Goal: Find contact information: Find contact information

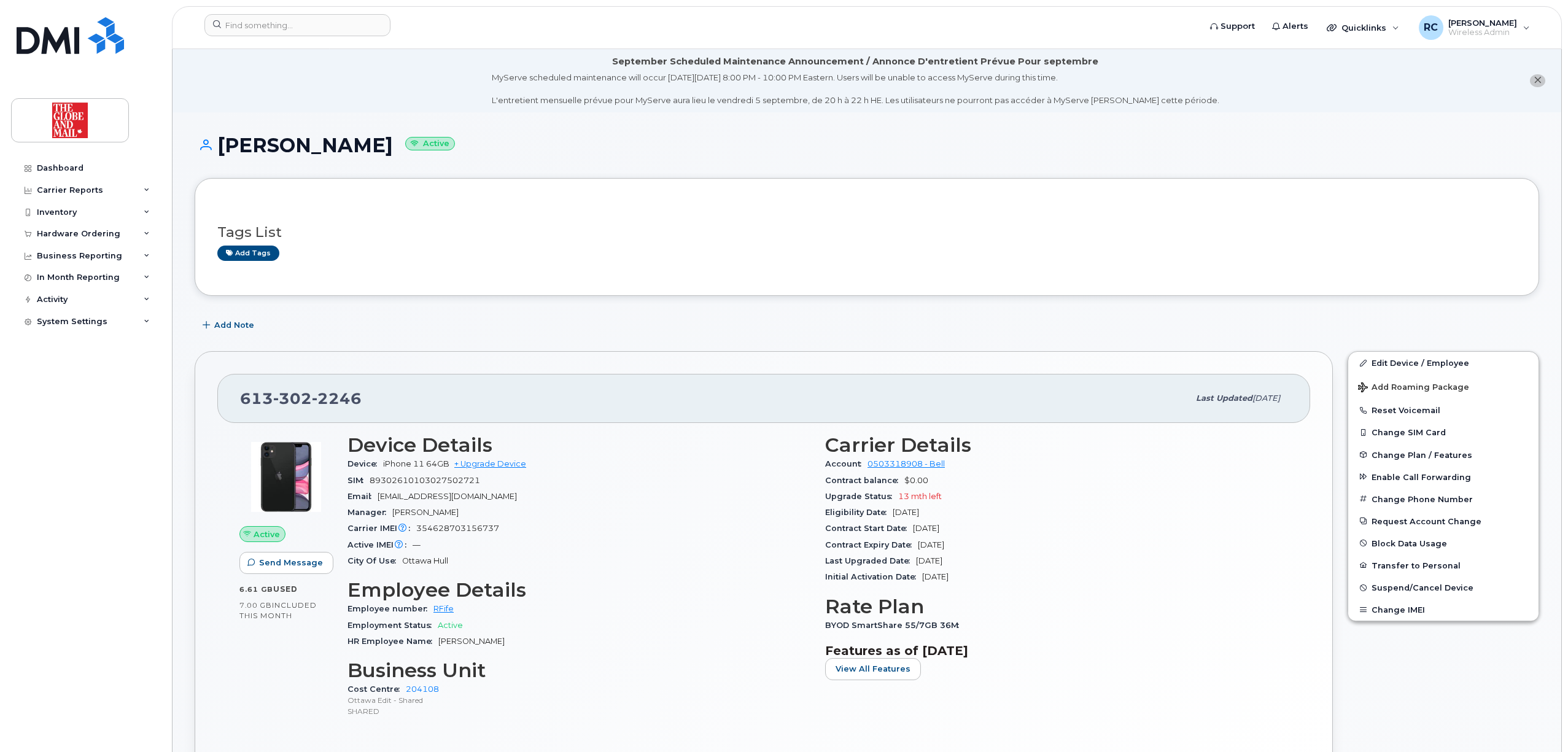
scroll to position [2094, 0]
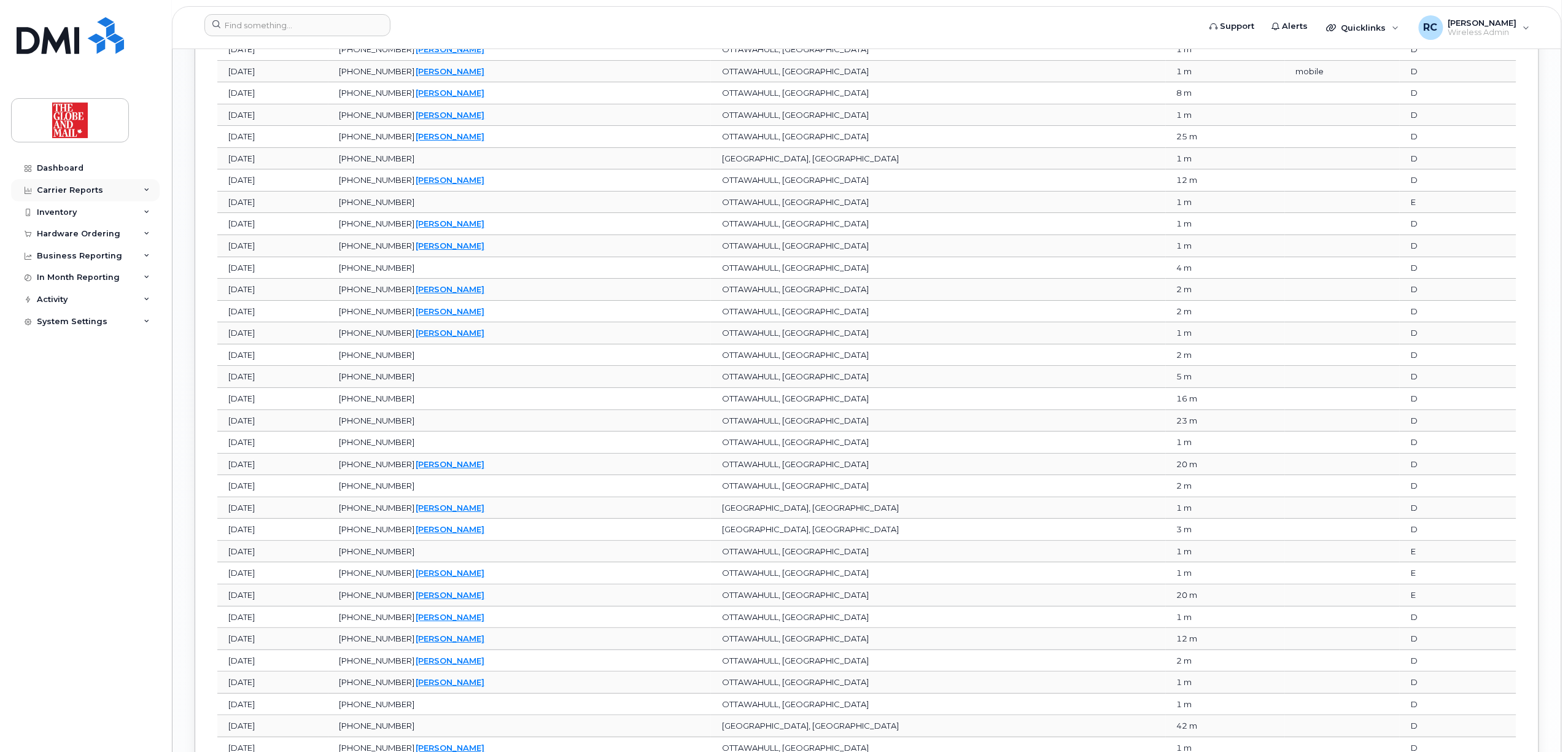
click at [70, 192] on div "Carrier Reports" at bounding box center [70, 189] width 66 height 9
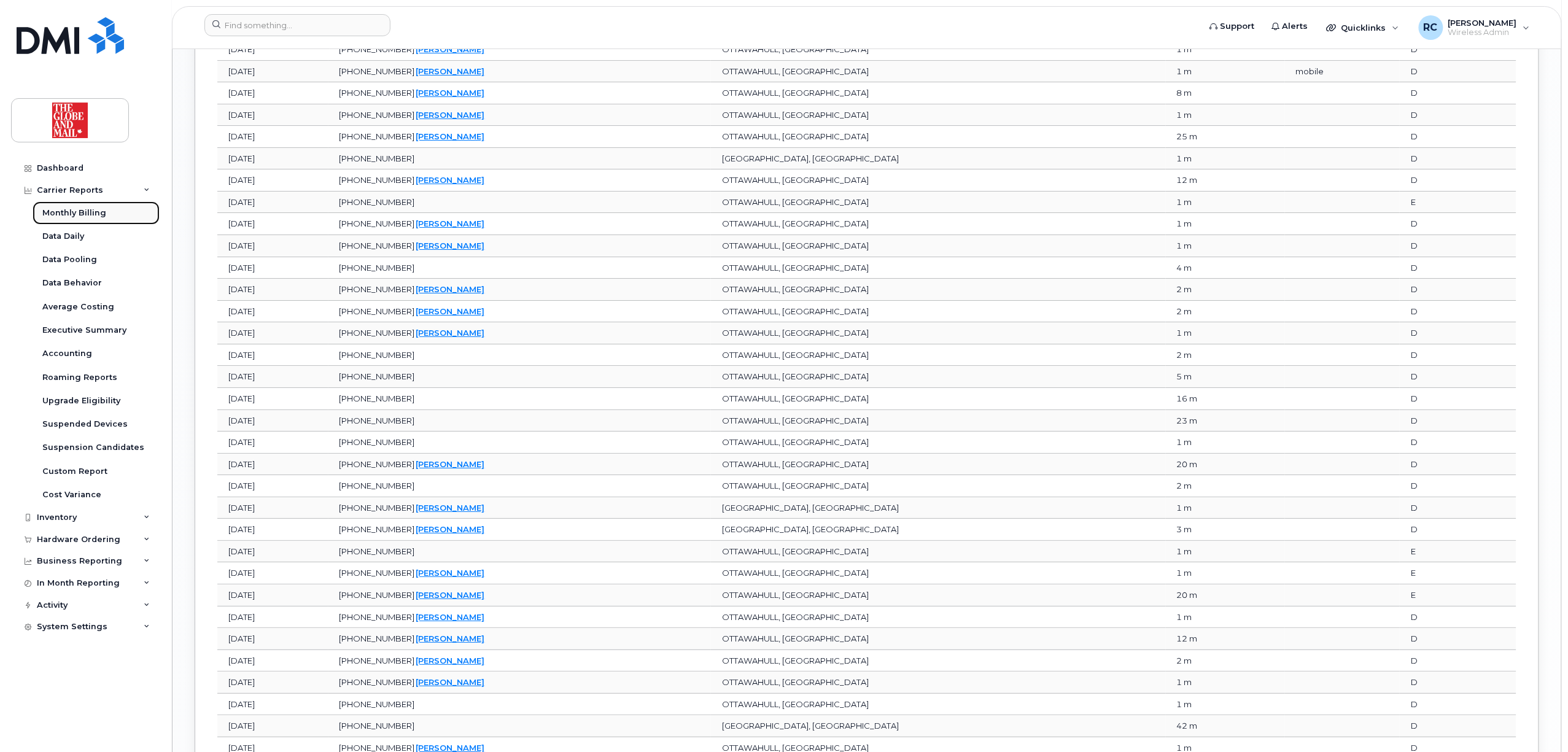
click at [77, 210] on div "Monthly Billing" at bounding box center [74, 213] width 64 height 11
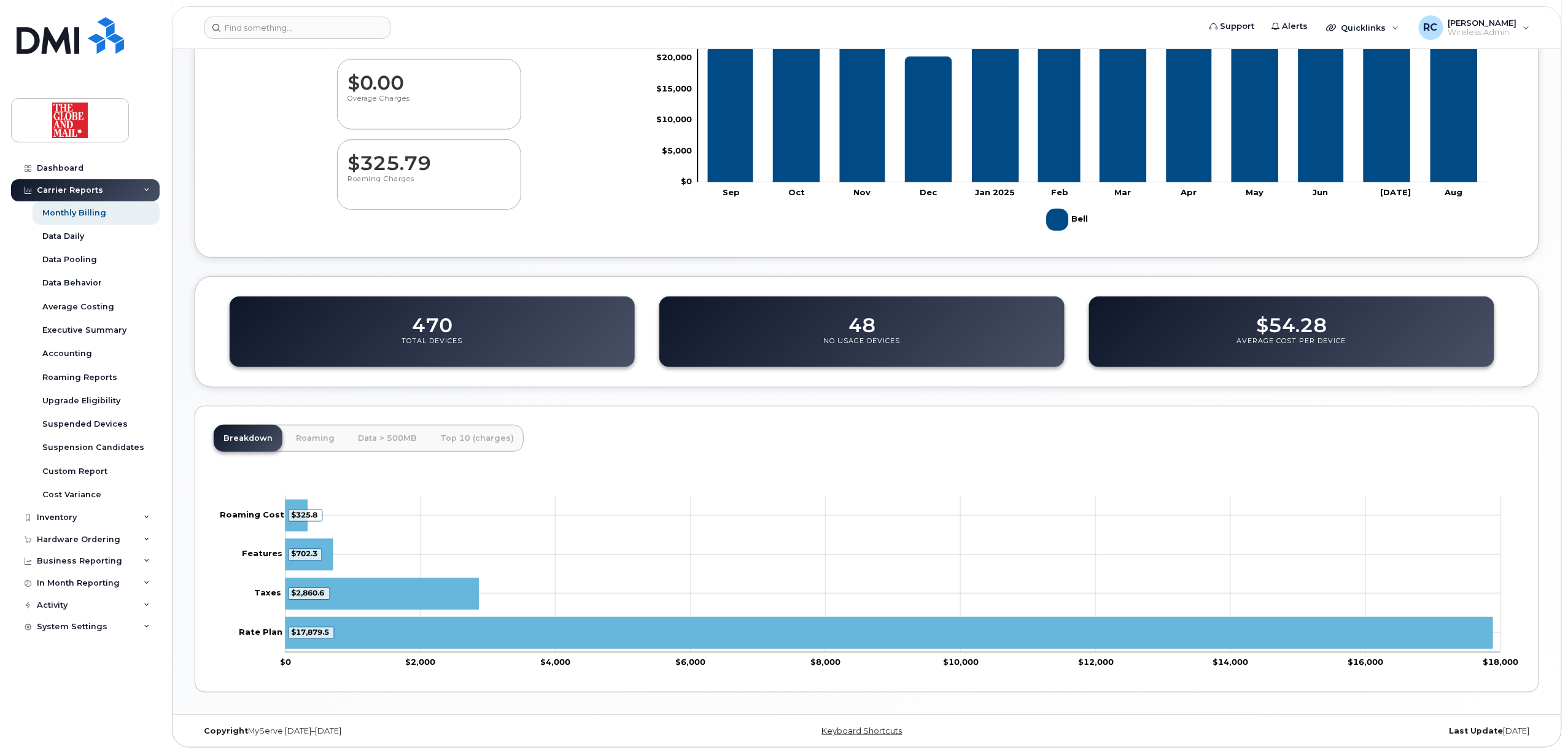
scroll to position [273, 0]
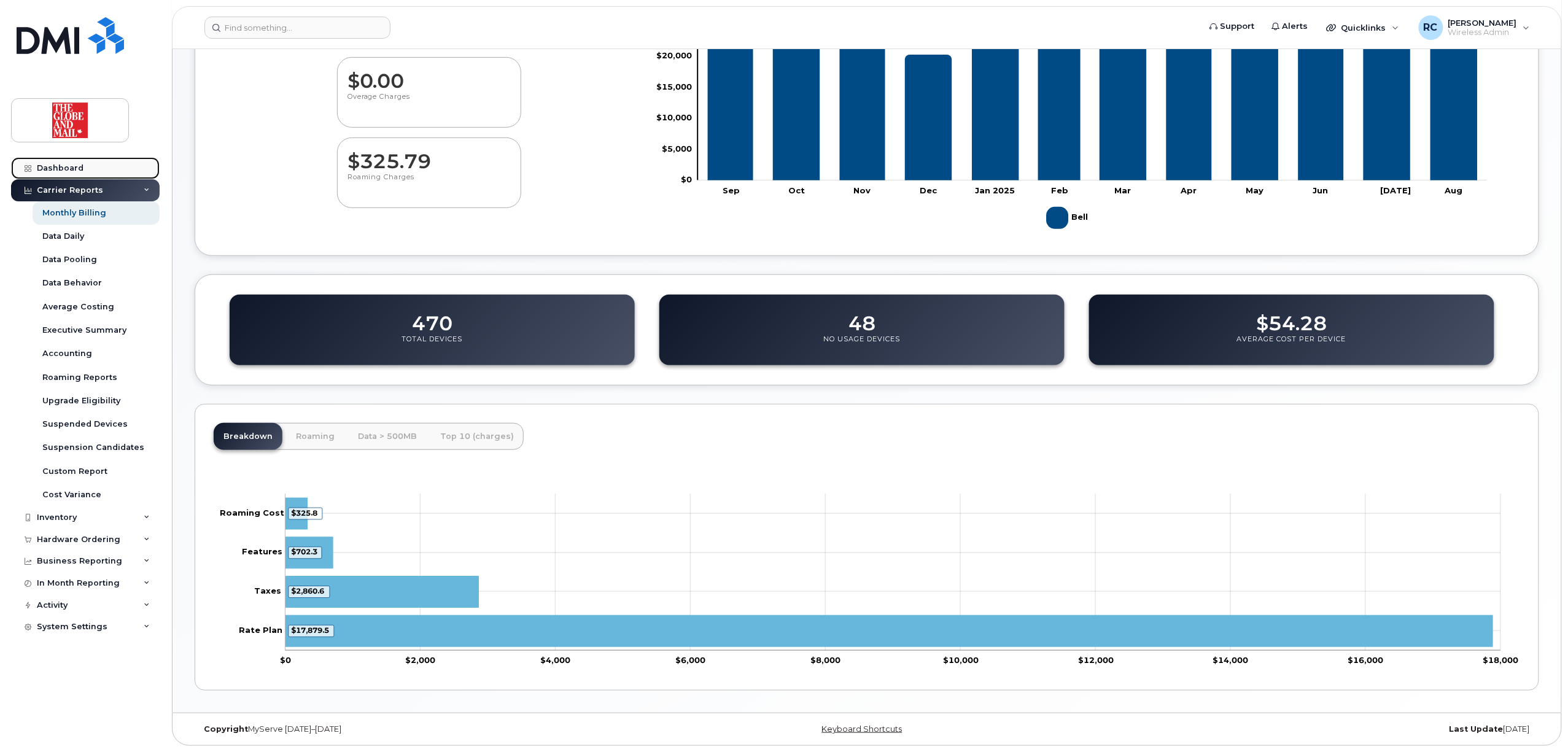
click at [76, 170] on div "Dashboard" at bounding box center [61, 168] width 47 height 9
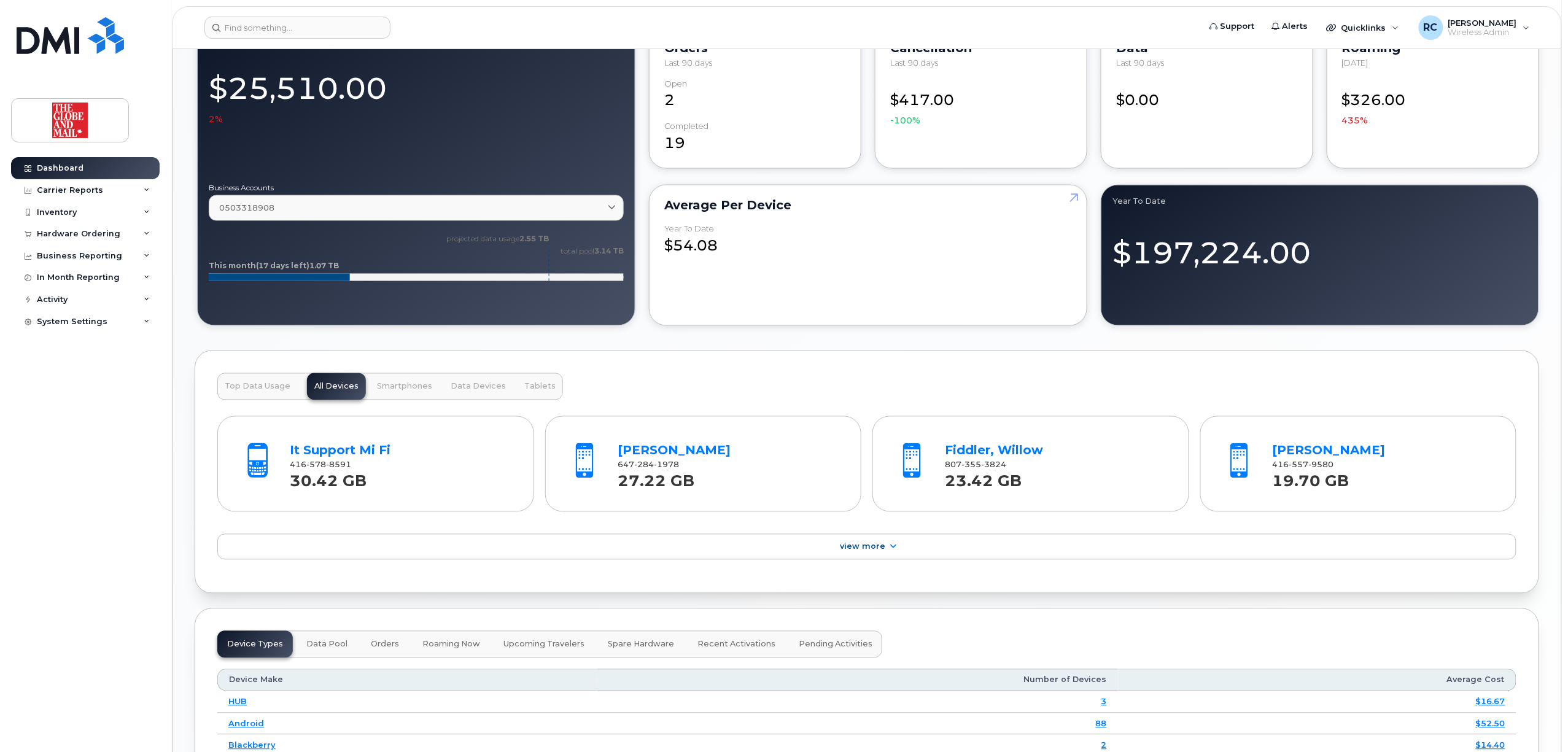
scroll to position [931, 0]
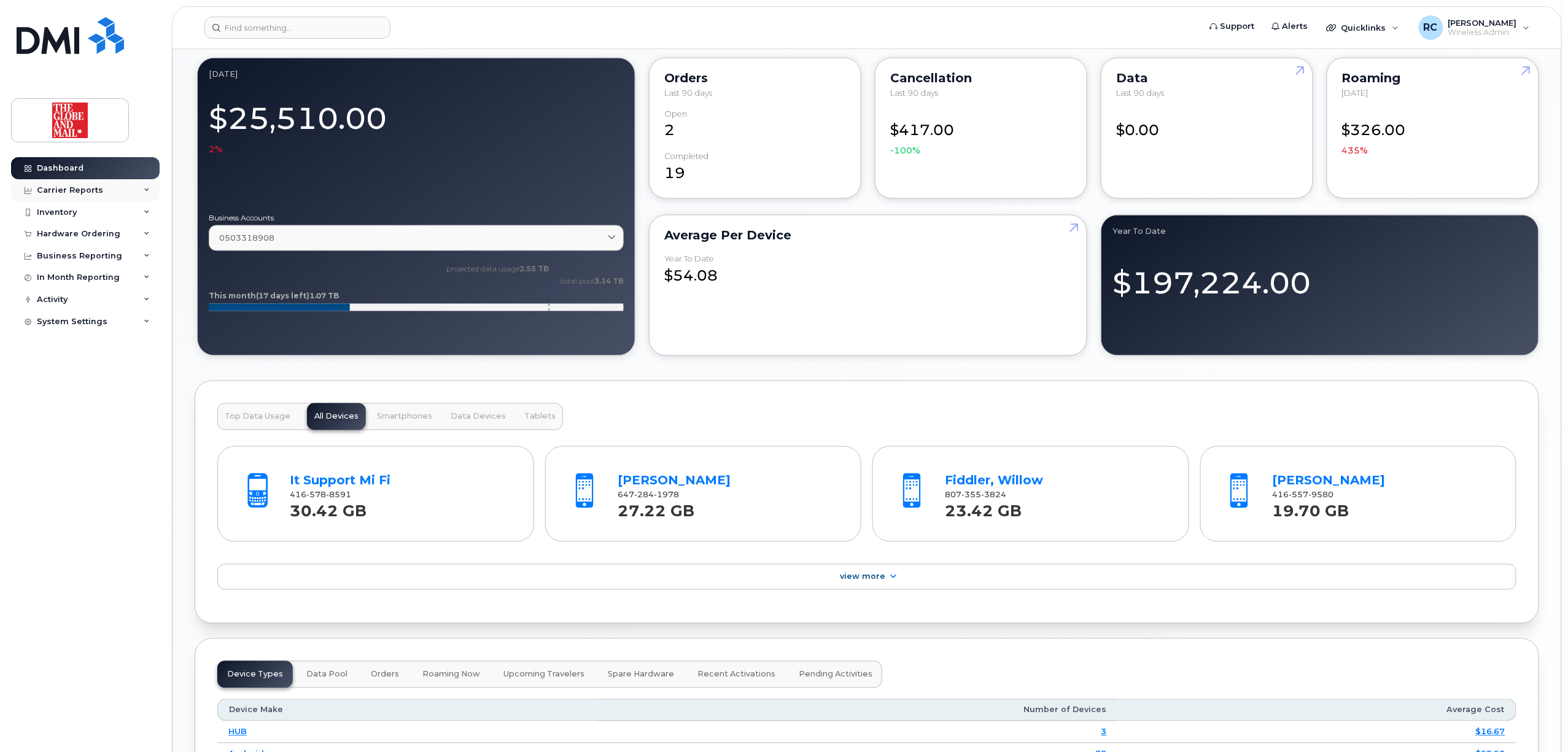
click at [63, 192] on div "Carrier Reports" at bounding box center [70, 189] width 66 height 9
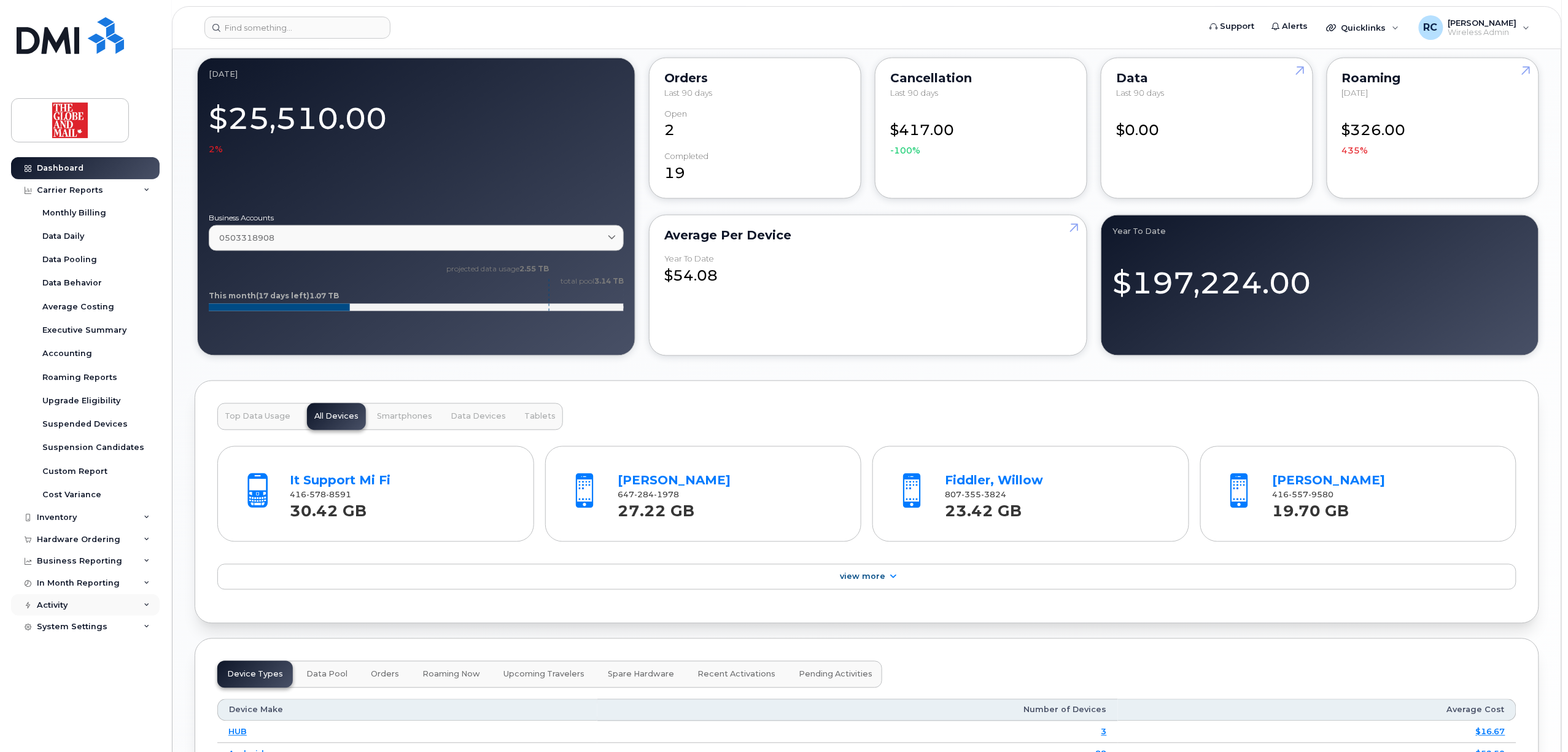
click at [52, 605] on div "Activity" at bounding box center [52, 605] width 31 height 9
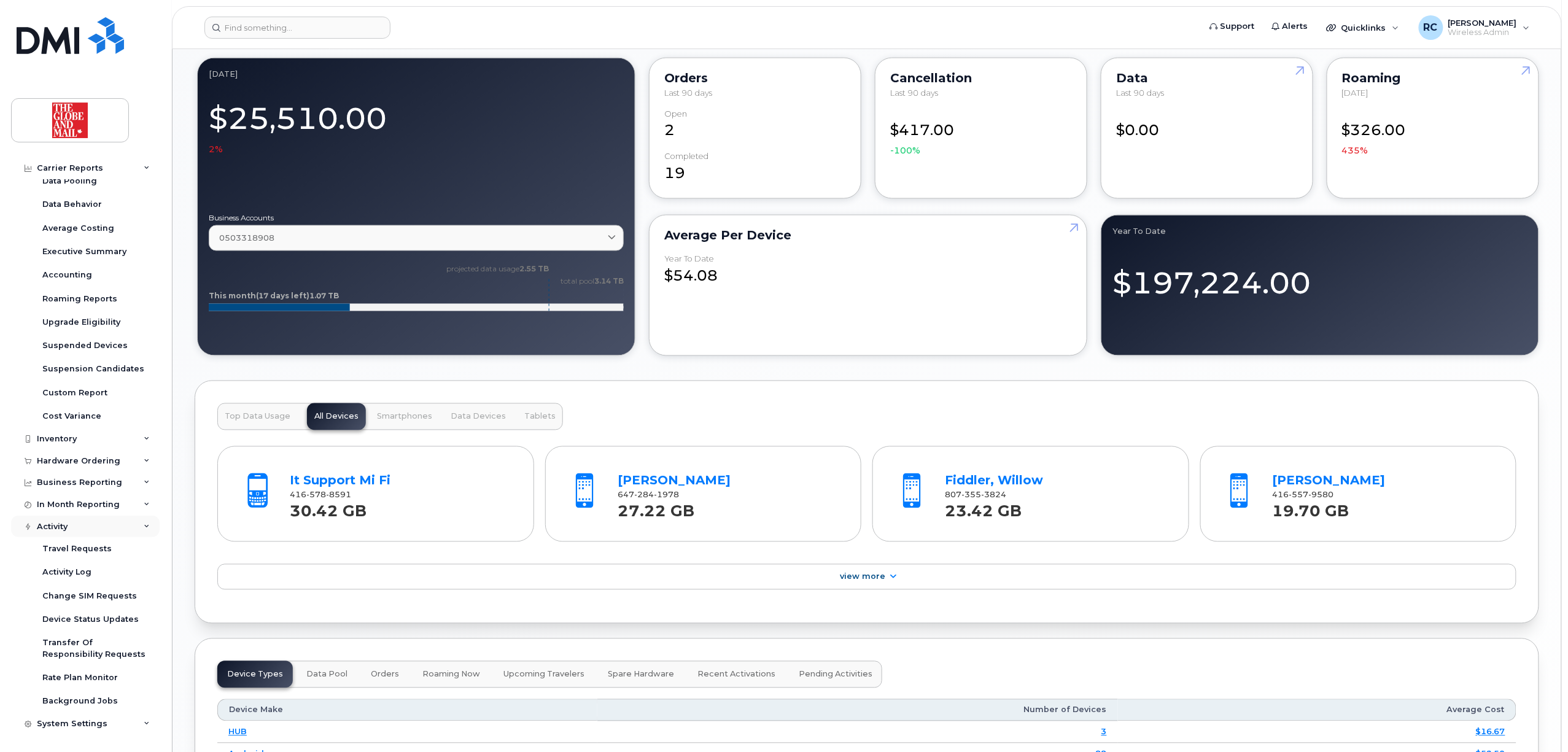
click at [144, 527] on icon at bounding box center [147, 526] width 6 height 6
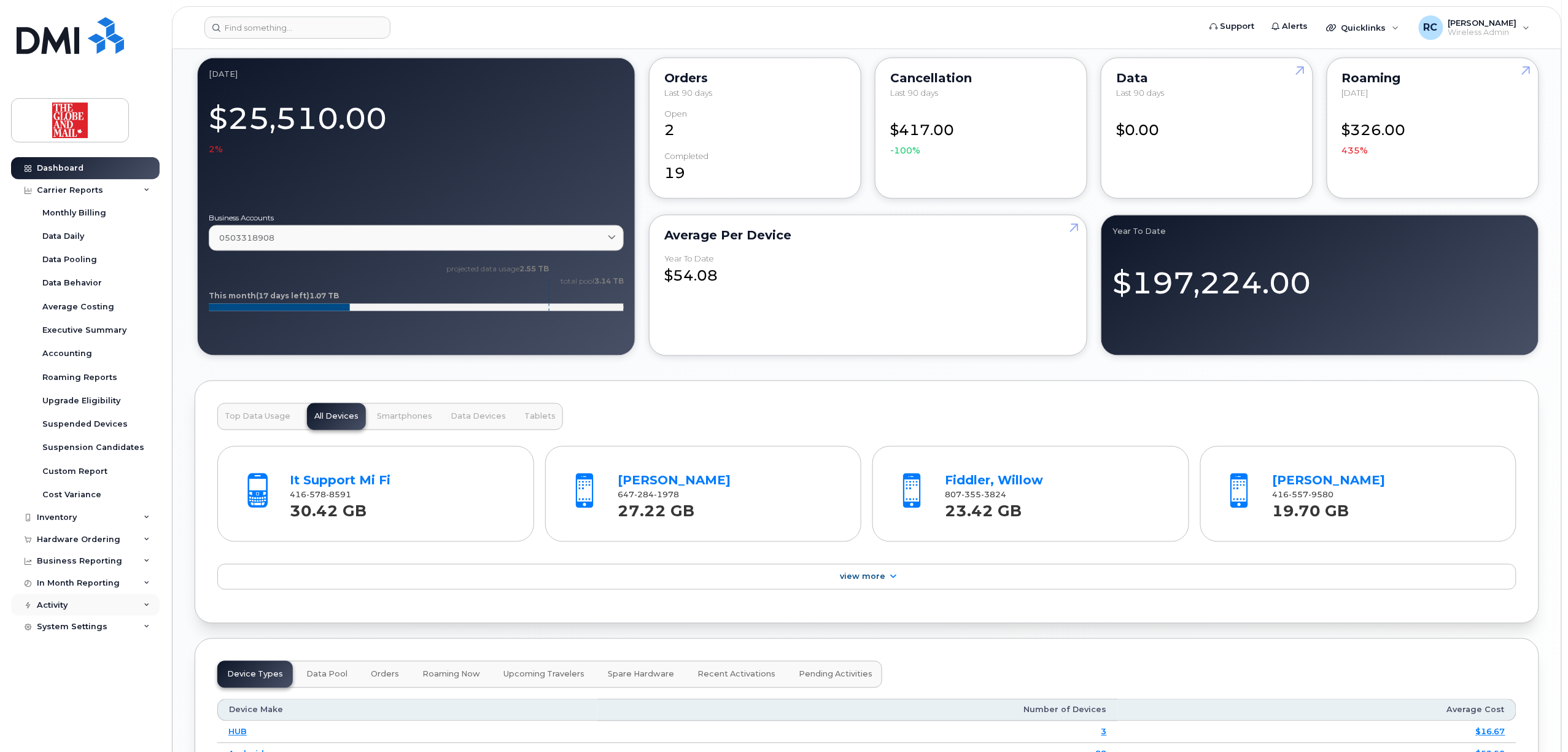
scroll to position [0, 0]
click at [84, 558] on div "Business Reporting" at bounding box center [79, 560] width 85 height 9
click at [74, 605] on div "Individual Reports" at bounding box center [81, 606] width 77 height 11
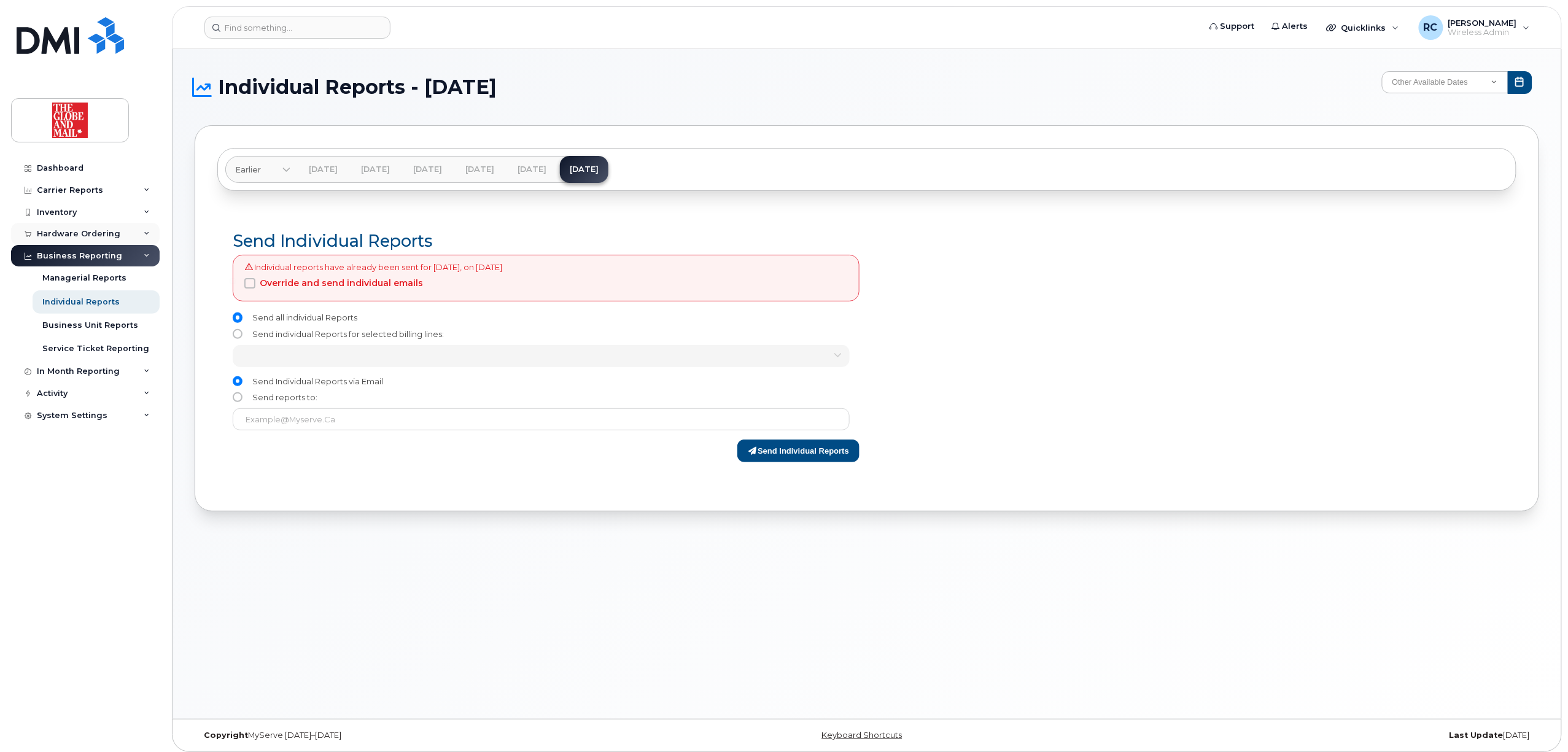
click at [69, 238] on div "Hardware Ordering" at bounding box center [79, 233] width 84 height 9
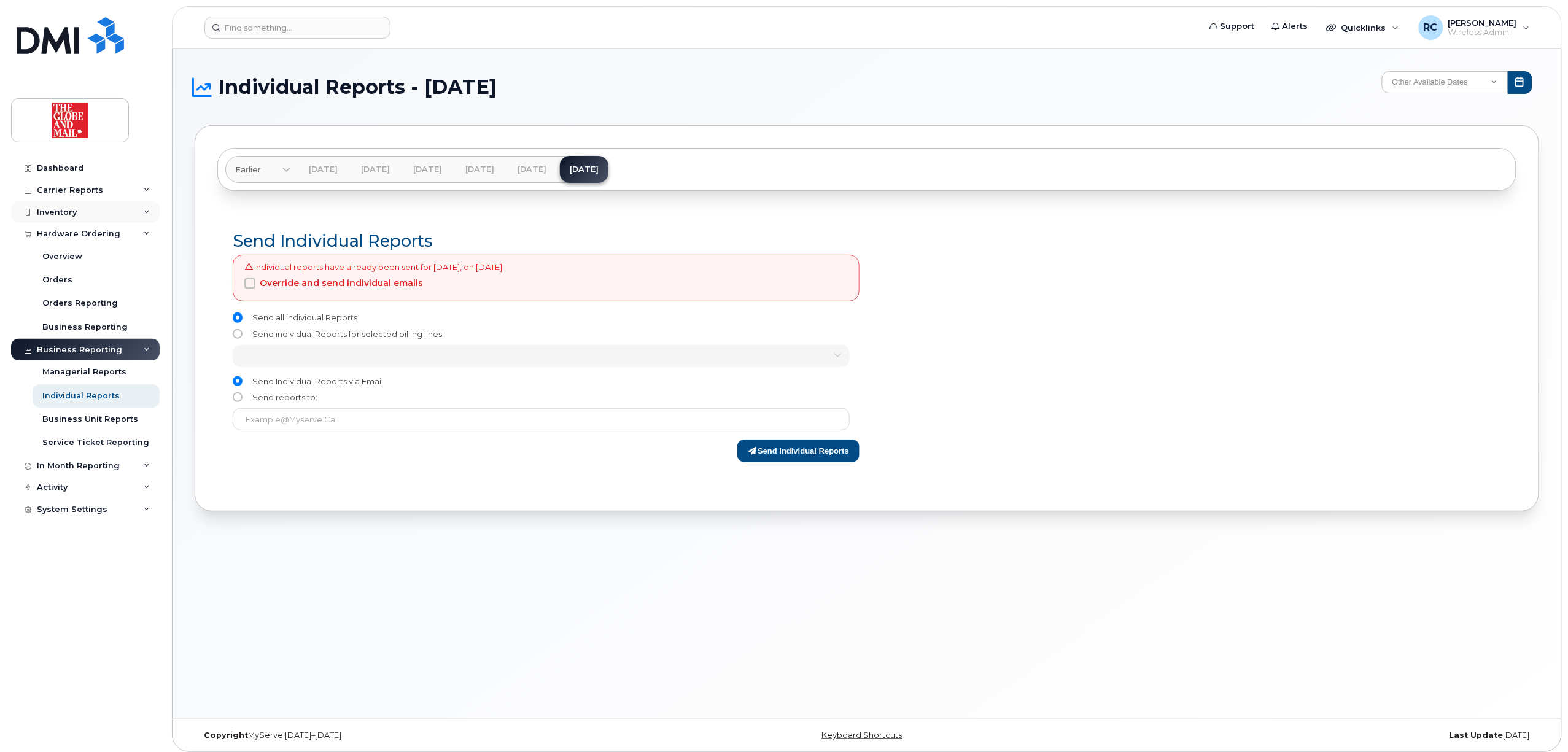
click at [54, 212] on div "Inventory" at bounding box center [57, 212] width 40 height 9
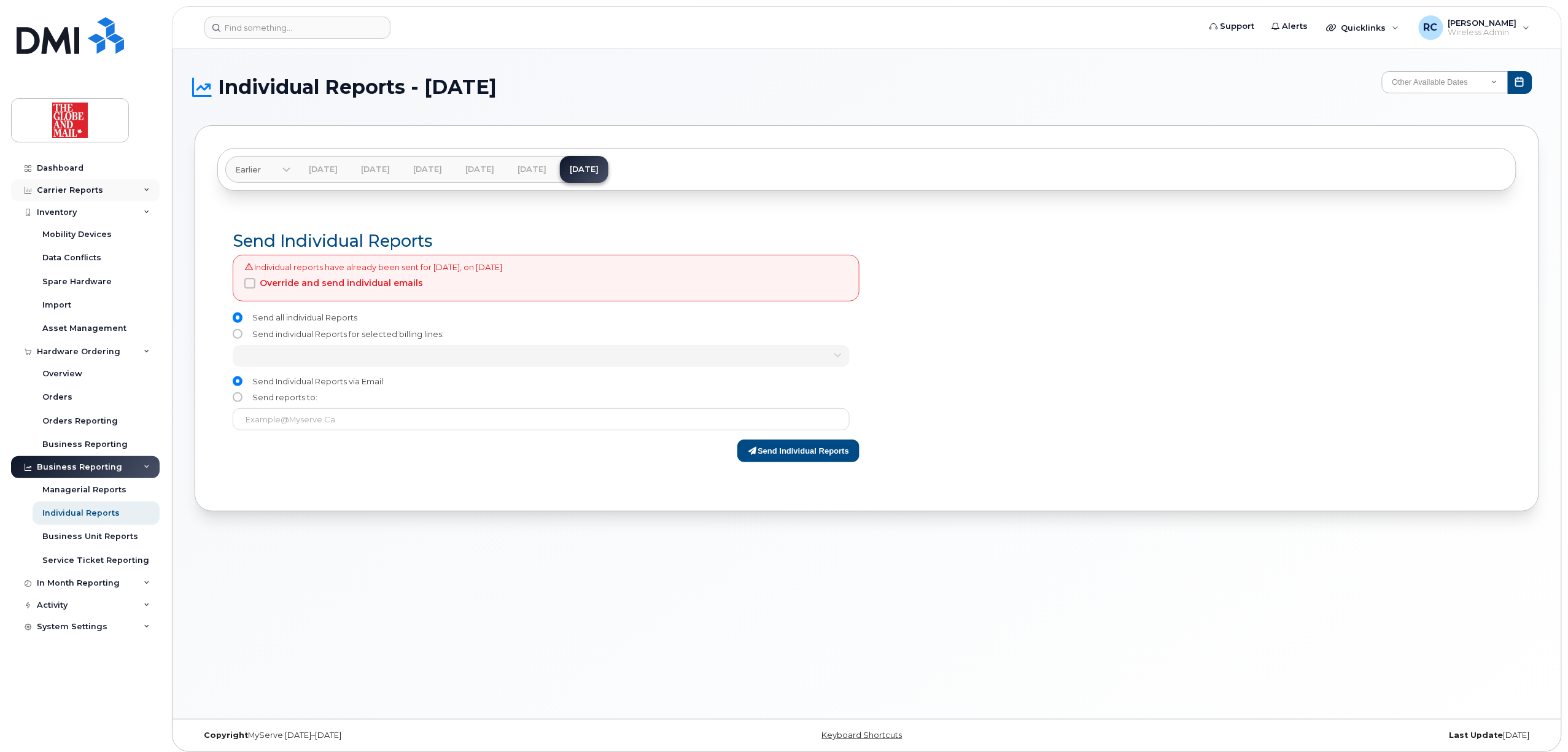
click at [106, 192] on div "Carrier Reports" at bounding box center [85, 190] width 149 height 22
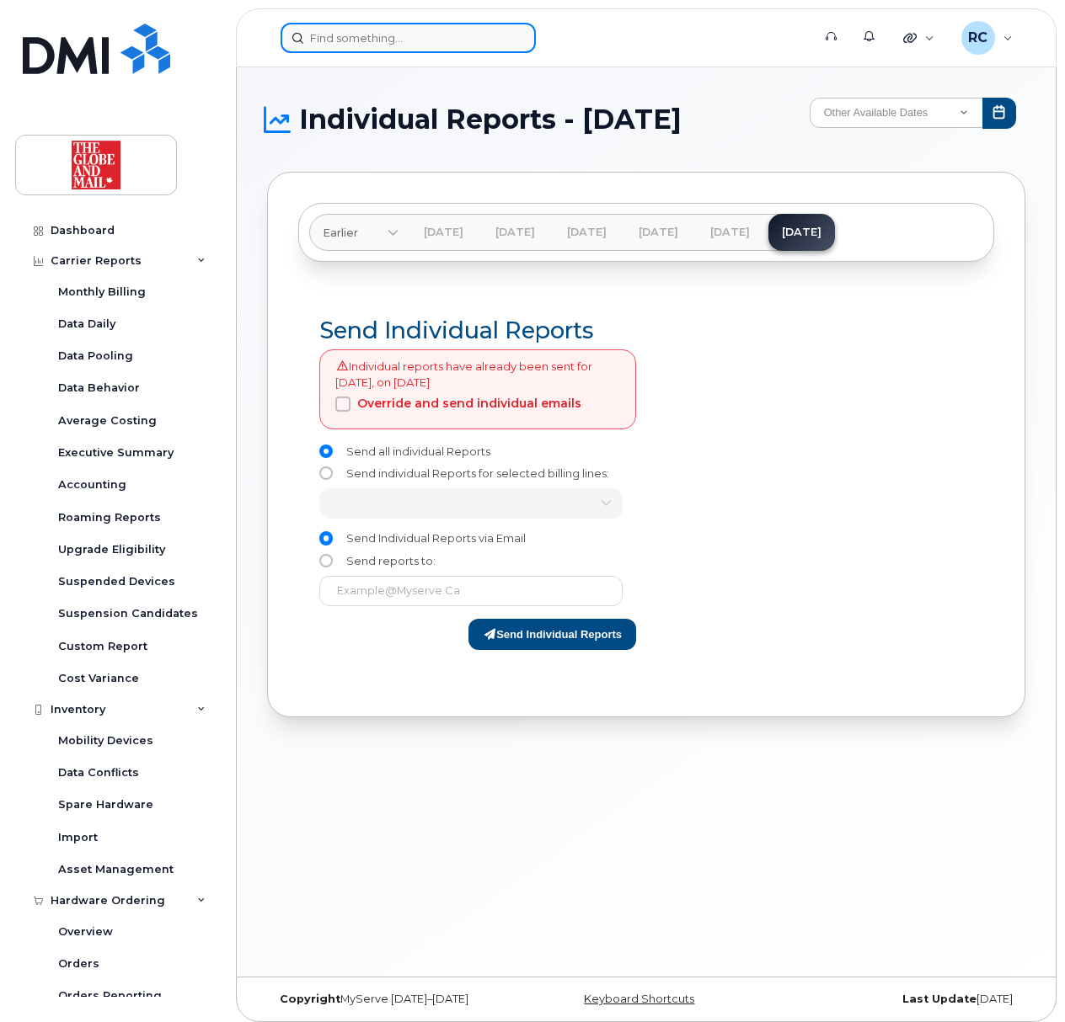
click at [328, 44] on input at bounding box center [407, 38] width 255 height 30
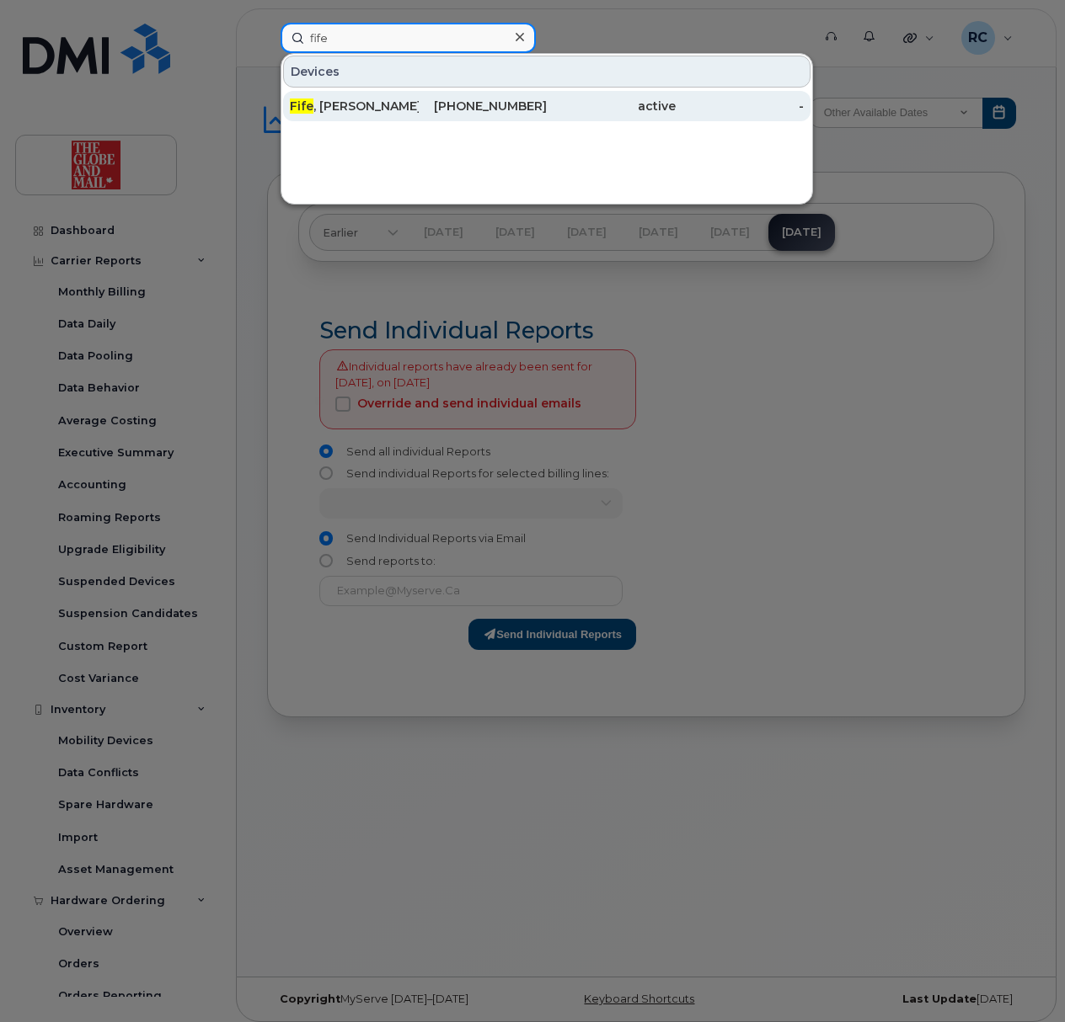
type input "fife"
click at [391, 105] on div "[PERSON_NAME]" at bounding box center [354, 106] width 129 height 17
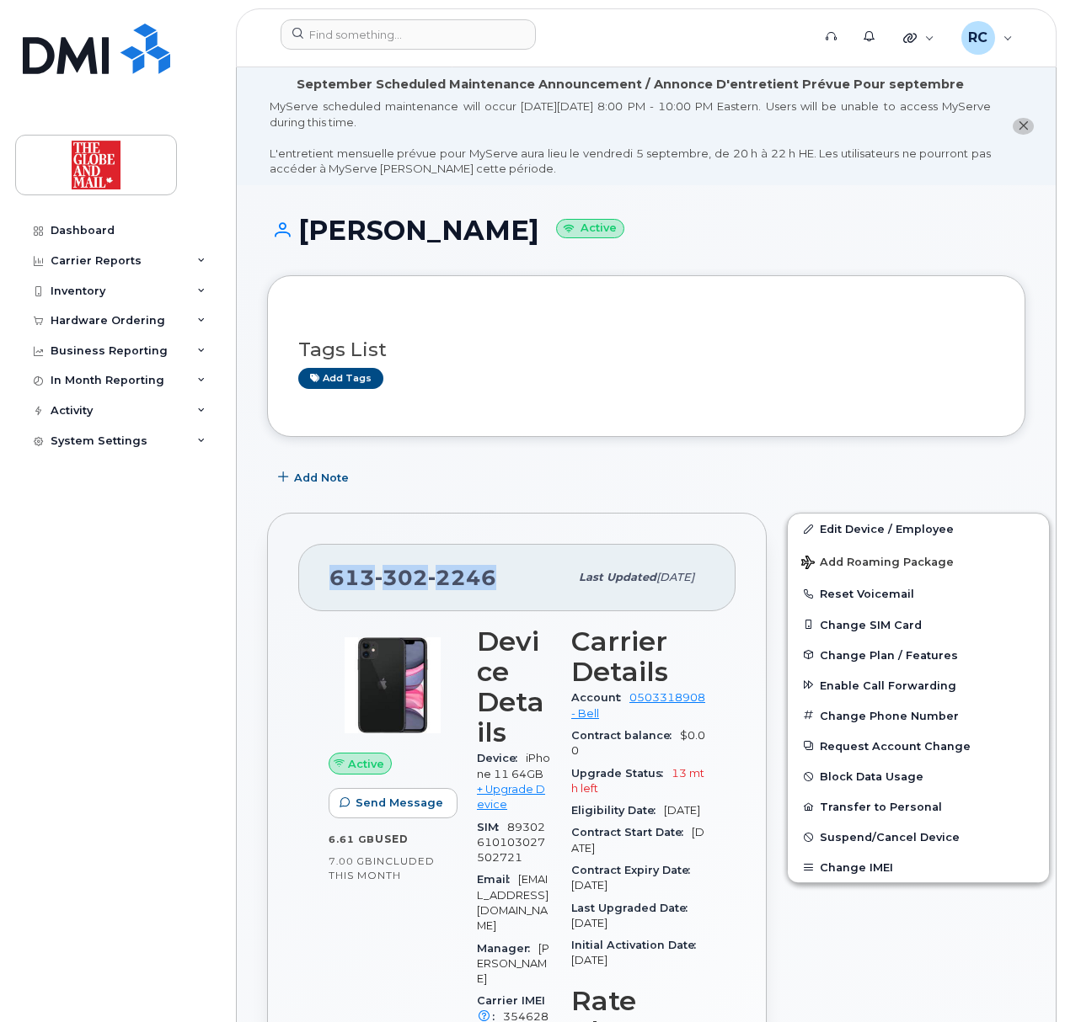
drag, startPoint x: 500, startPoint y: 590, endPoint x: 331, endPoint y: 577, distance: 169.8
click at [331, 577] on div "613 302 2246" at bounding box center [448, 577] width 239 height 35
copy span "613 302 2246"
click at [689, 468] on div "Add Note" at bounding box center [646, 477] width 758 height 30
click at [890, 483] on div "Add Note" at bounding box center [646, 477] width 758 height 30
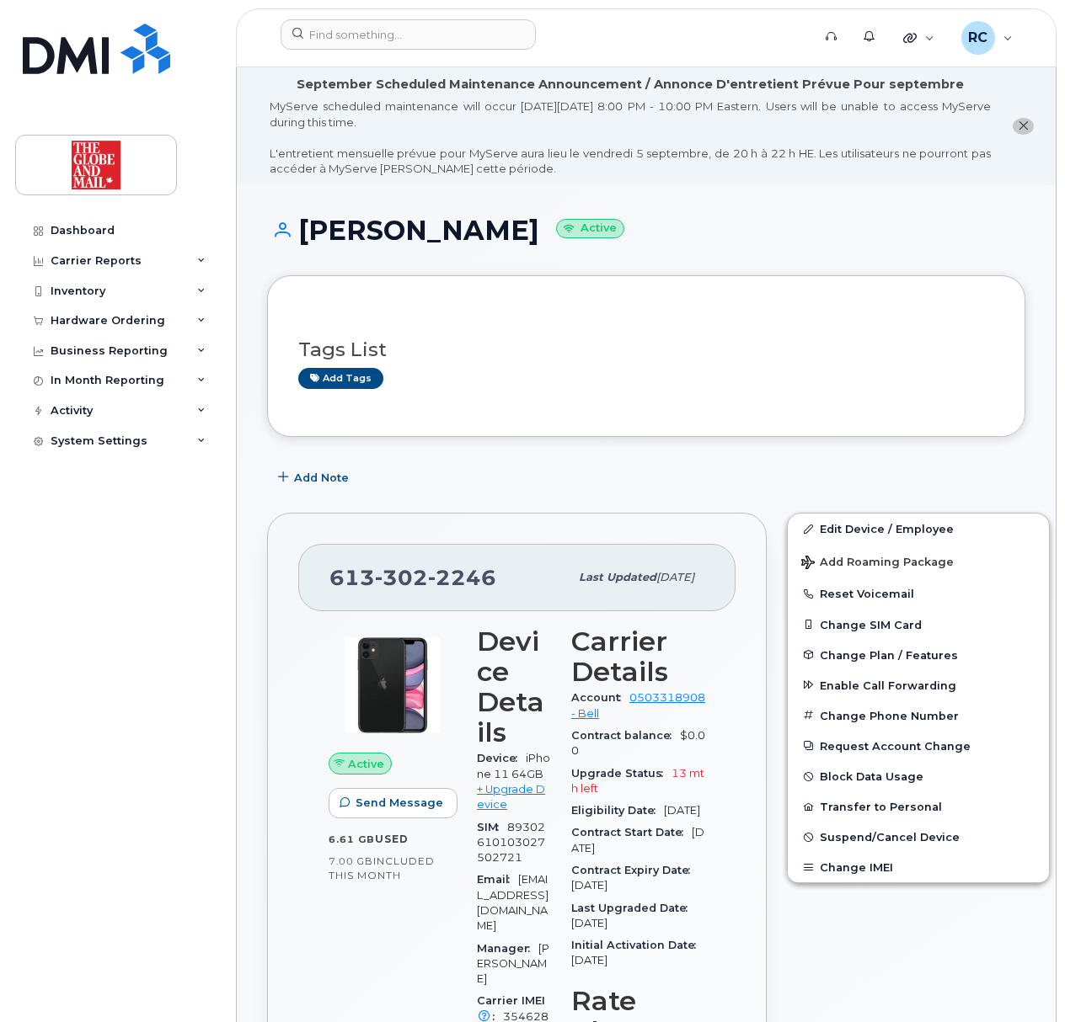
click at [732, 473] on div "Add Note" at bounding box center [646, 477] width 758 height 30
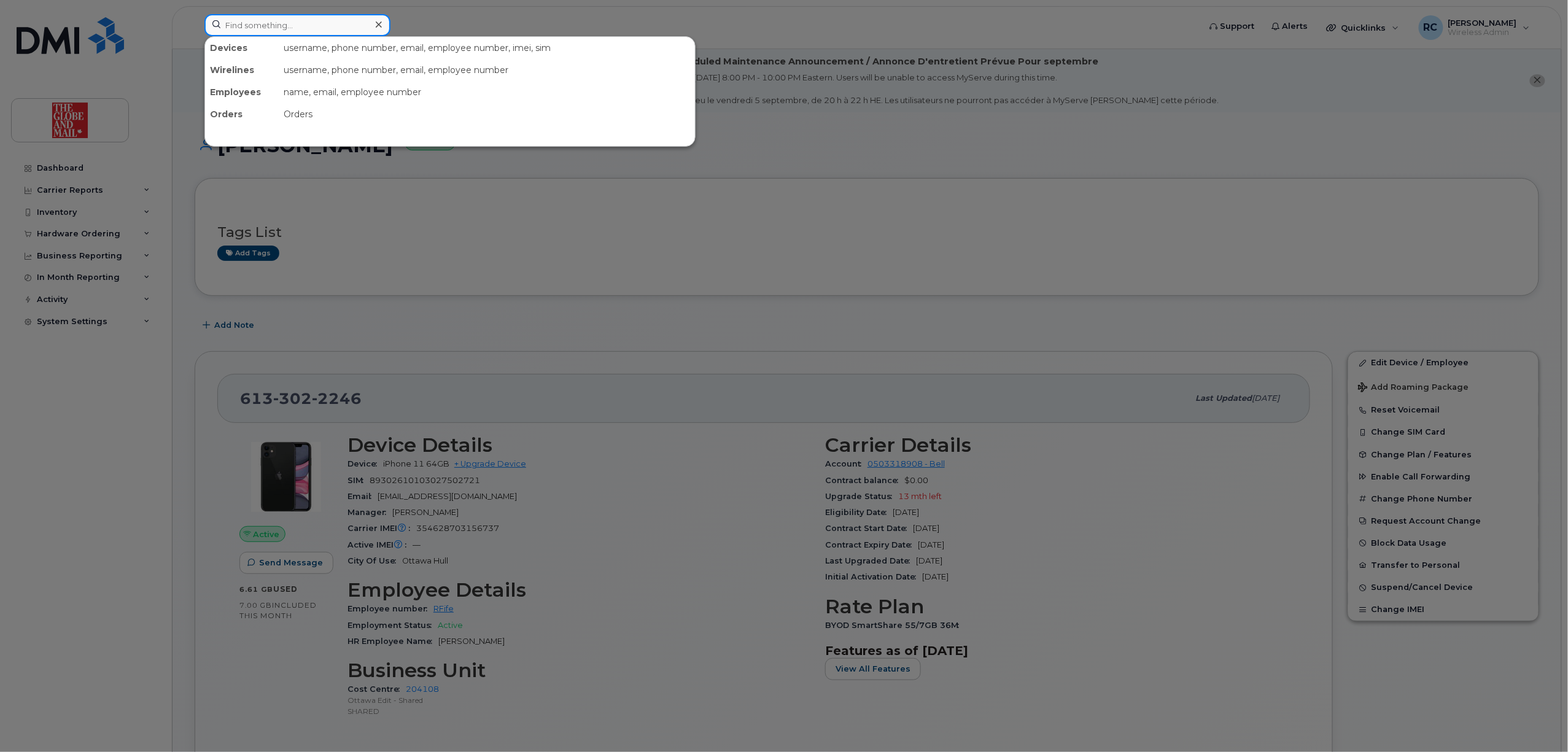
click at [248, 17] on input at bounding box center [297, 25] width 186 height 22
type input "gli"
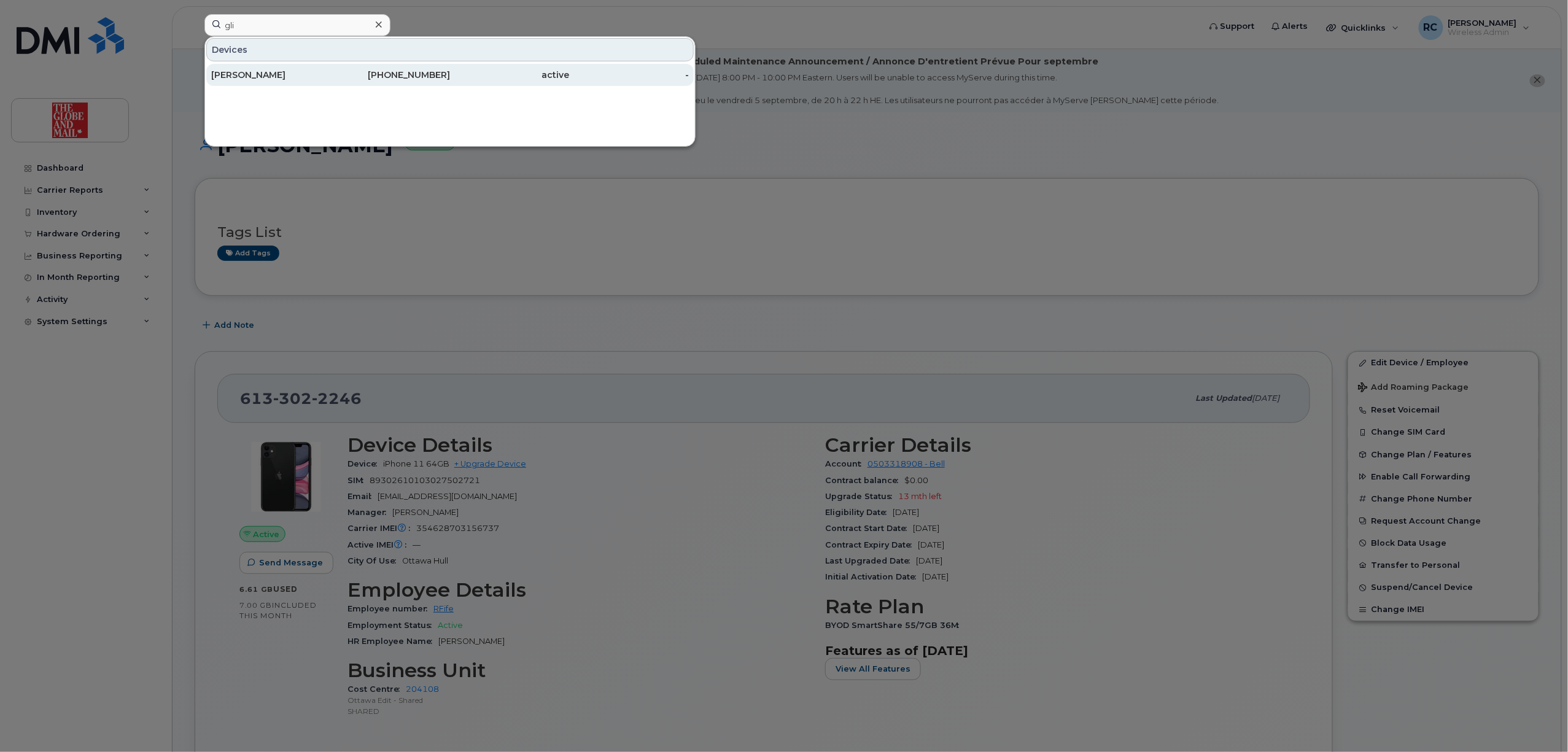
click at [239, 77] on div "[PERSON_NAME]" at bounding box center [271, 74] width 120 height 12
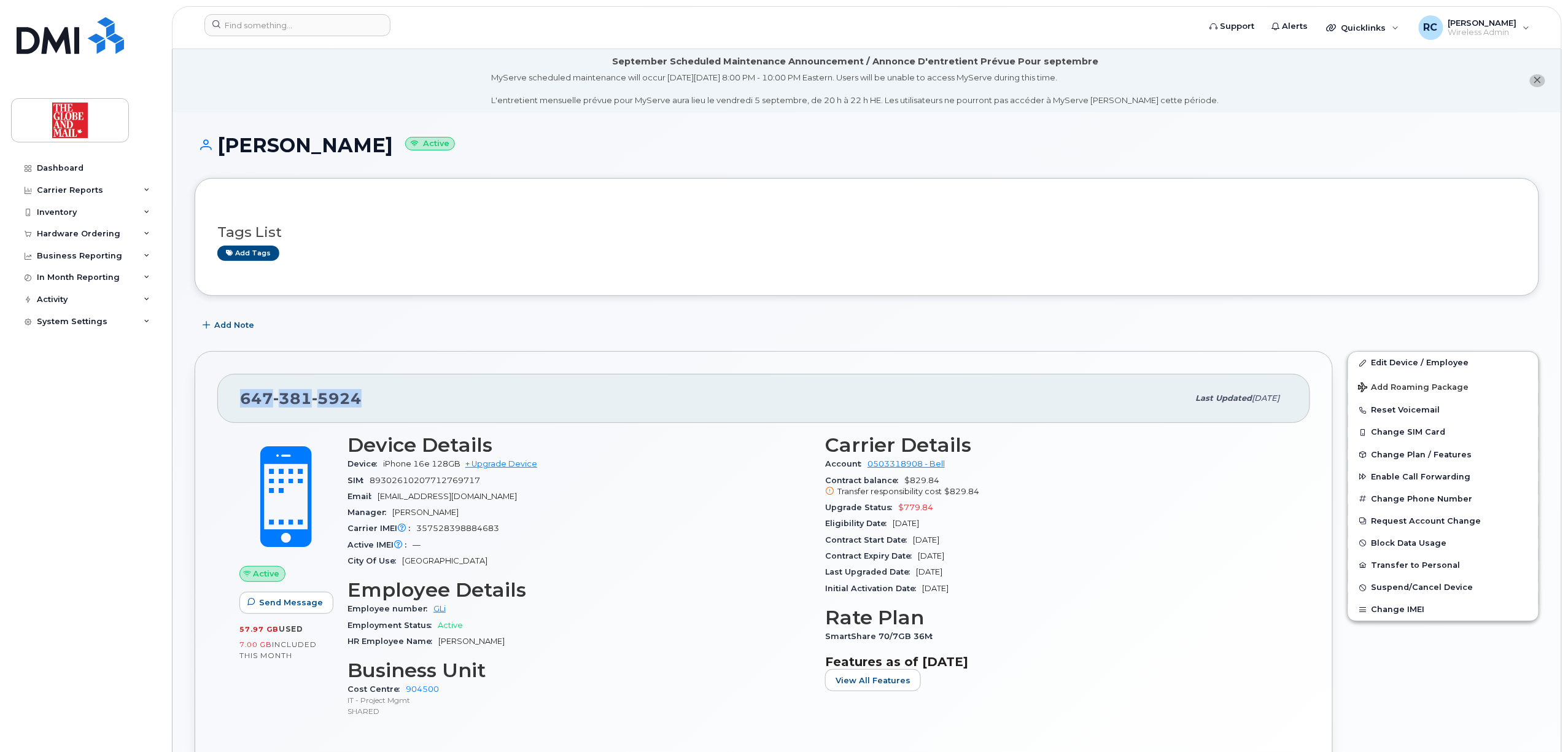
drag, startPoint x: 368, startPoint y: 396, endPoint x: 219, endPoint y: 394, distance: 149.0
click at [219, 394] on div "[PHONE_NUMBER] Last updated [DATE]" at bounding box center [763, 398] width 1093 height 49
copy span "[PHONE_NUMBER]"
